Goal: Find contact information: Find contact information

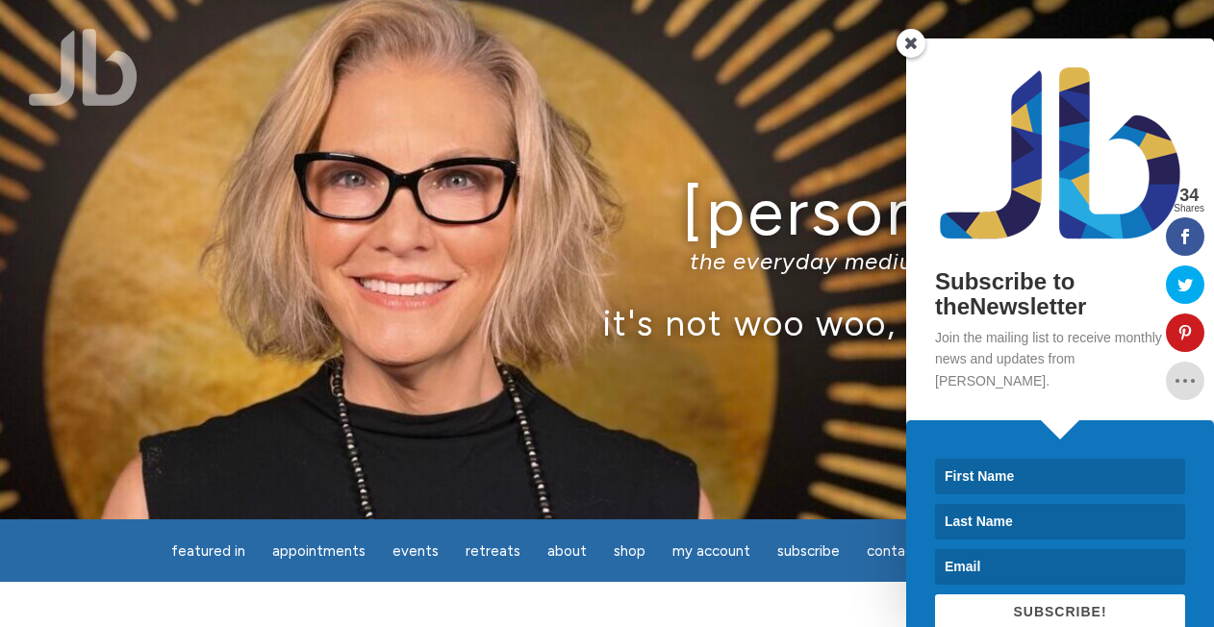
click at [603, 406] on div "[PERSON_NAME] the everyday medium™, intuitive teacher it's not woo woo, it's tr…" at bounding box center [607, 260] width 1214 height 520
click at [916, 44] on span at bounding box center [911, 43] width 29 height 29
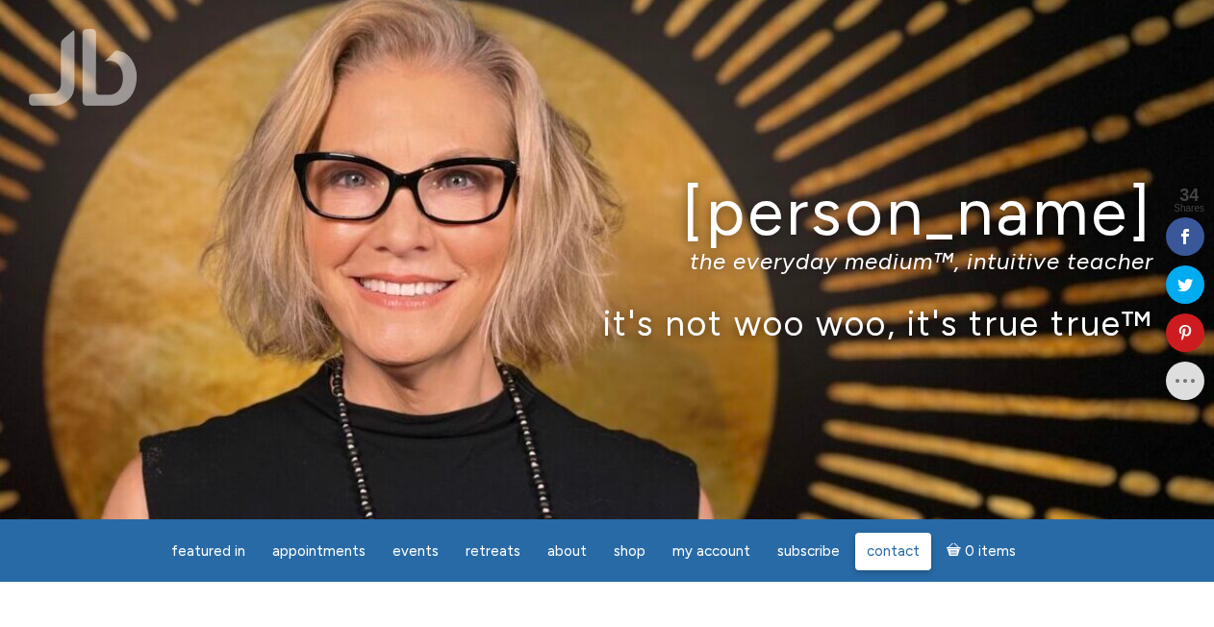
click at [895, 545] on span "Contact" at bounding box center [893, 551] width 53 height 17
